Goal: Task Accomplishment & Management: Complete application form

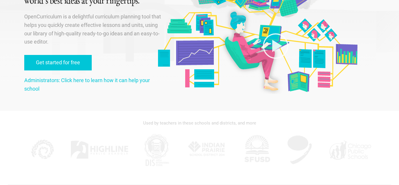
scroll to position [57, 0]
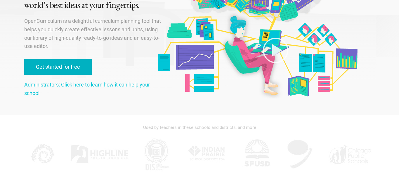
click at [43, 67] on link "Get started for free" at bounding box center [58, 66] width 68 height 15
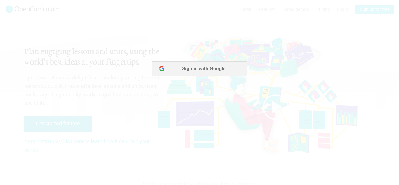
scroll to position [0, 0]
click at [216, 68] on button "Sign in with Google" at bounding box center [199, 68] width 95 height 15
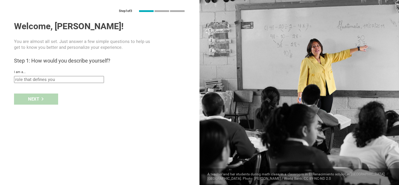
click at [78, 81] on input "text" at bounding box center [59, 79] width 90 height 7
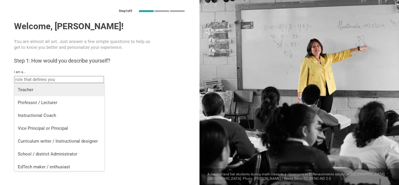
click at [51, 88] on div "Teacher" at bounding box center [59, 90] width 83 height 6
type input "Teacher"
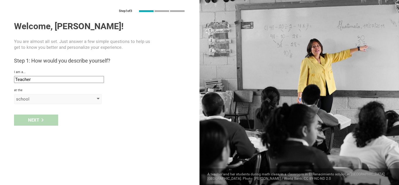
click at [96, 101] on div "school" at bounding box center [58, 99] width 88 height 10
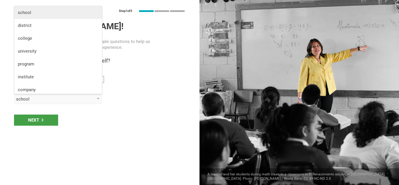
click at [35, 13] on div "school" at bounding box center [58, 13] width 81 height 6
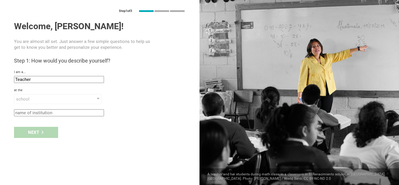
click at [45, 132] on div "Next" at bounding box center [100, 132] width 200 height 18
click at [70, 108] on div "Welcome, [PERSON_NAME]! You are almost all set. Just answer a few simple questi…" at bounding box center [100, 68] width 172 height 95
click at [72, 112] on input "text" at bounding box center [59, 112] width 90 height 7
type input "[PERSON_NAME] Combined"
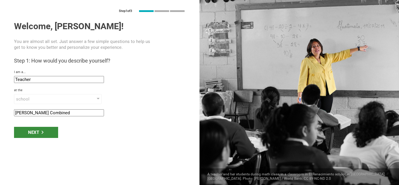
click at [45, 134] on div "Next" at bounding box center [36, 132] width 44 height 11
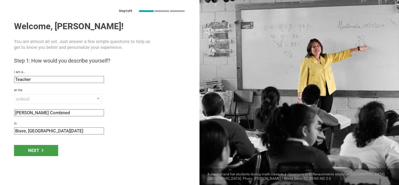
click at [27, 131] on input "Bisee, [GEOGRAPHIC_DATA][DATE]" at bounding box center [59, 130] width 90 height 7
type input "Saint [DATE]"
click at [50, 150] on div "Next" at bounding box center [36, 150] width 44 height 11
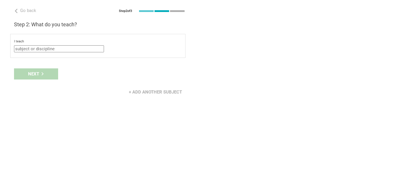
click at [74, 49] on input "text" at bounding box center [59, 48] width 90 height 7
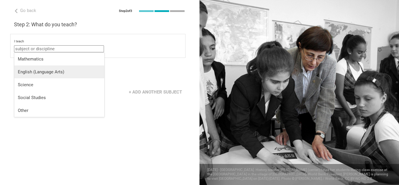
click at [58, 75] on li "English (Language Arts)" at bounding box center [59, 71] width 90 height 13
type input "English (Language Arts)"
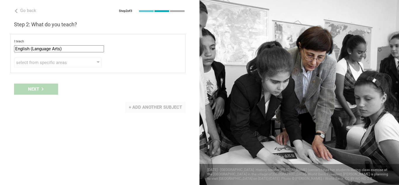
click at [137, 106] on div "+ Add another subject" at bounding box center [155, 107] width 60 height 11
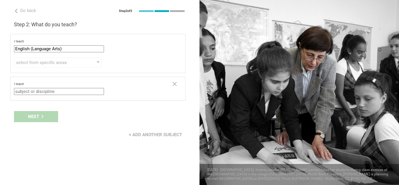
click at [61, 92] on input "text" at bounding box center [59, 91] width 90 height 7
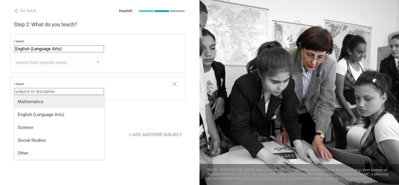
click at [56, 100] on div "Mathematics" at bounding box center [59, 102] width 83 height 6
type input "Mathematics"
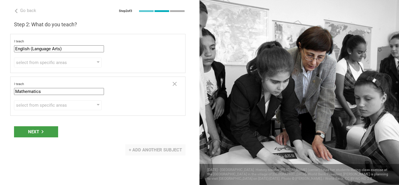
click at [137, 149] on div "+ Add another subject" at bounding box center [155, 149] width 60 height 11
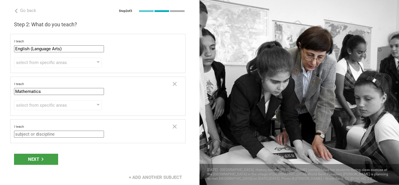
click at [74, 132] on input "text" at bounding box center [59, 134] width 90 height 7
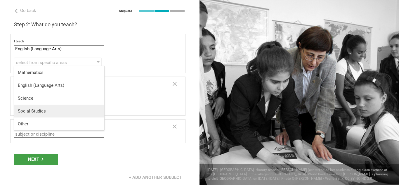
click at [54, 112] on div "Social Studies" at bounding box center [59, 111] width 83 height 6
type input "Social Studies"
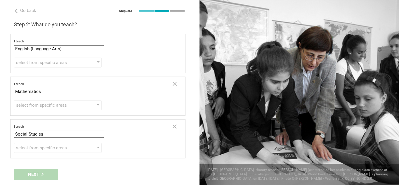
scroll to position [17, 0]
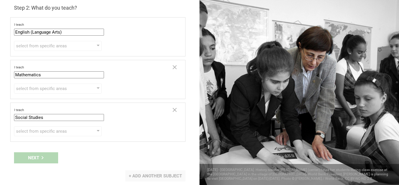
click at [133, 177] on div "+ Add another subject" at bounding box center [155, 175] width 60 height 11
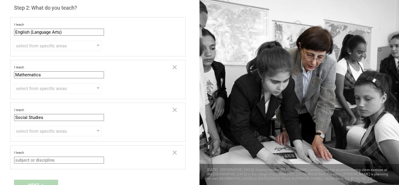
click at [94, 158] on input "text" at bounding box center [59, 160] width 90 height 7
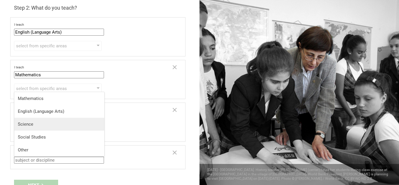
click at [46, 123] on div "Science" at bounding box center [59, 124] width 83 height 6
type input "Science"
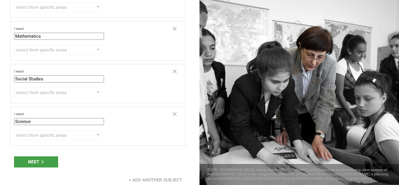
scroll to position [59, 0]
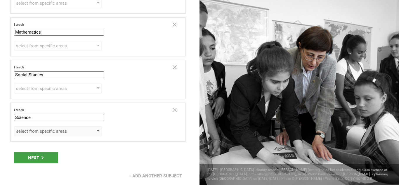
click at [42, 132] on div "select from specific areas" at bounding box center [49, 131] width 67 height 6
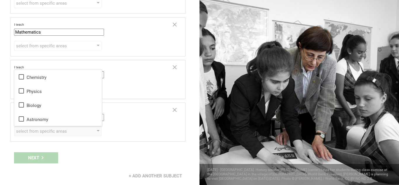
click at [117, 135] on div "select from specific areas Chemistry Physics Biology Astronomy" at bounding box center [98, 131] width 168 height 10
click at [50, 157] on div "Next" at bounding box center [100, 158] width 200 height 18
click at [98, 131] on div at bounding box center [98, 131] width 3 height 2
click at [121, 152] on div "Next" at bounding box center [100, 158] width 200 height 18
click at [49, 155] on div "Next" at bounding box center [100, 158] width 200 height 18
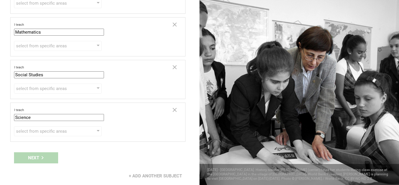
click at [35, 155] on div "Next" at bounding box center [100, 158] width 200 height 18
click at [39, 156] on div "Next" at bounding box center [100, 158] width 200 height 18
click at [143, 175] on div "+ Add another subject" at bounding box center [155, 175] width 60 height 11
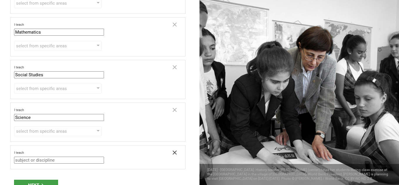
click at [175, 156] on icon at bounding box center [174, 152] width 7 height 7
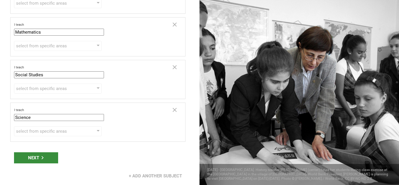
click at [44, 161] on div "Next" at bounding box center [36, 157] width 44 height 11
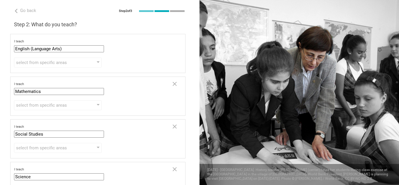
scroll to position [75, 0]
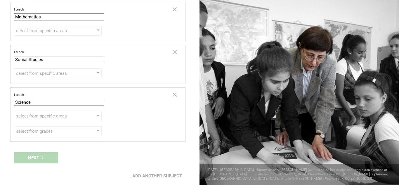
click at [31, 159] on div "Next" at bounding box center [100, 158] width 200 height 18
